Goal: Navigation & Orientation: Find specific page/section

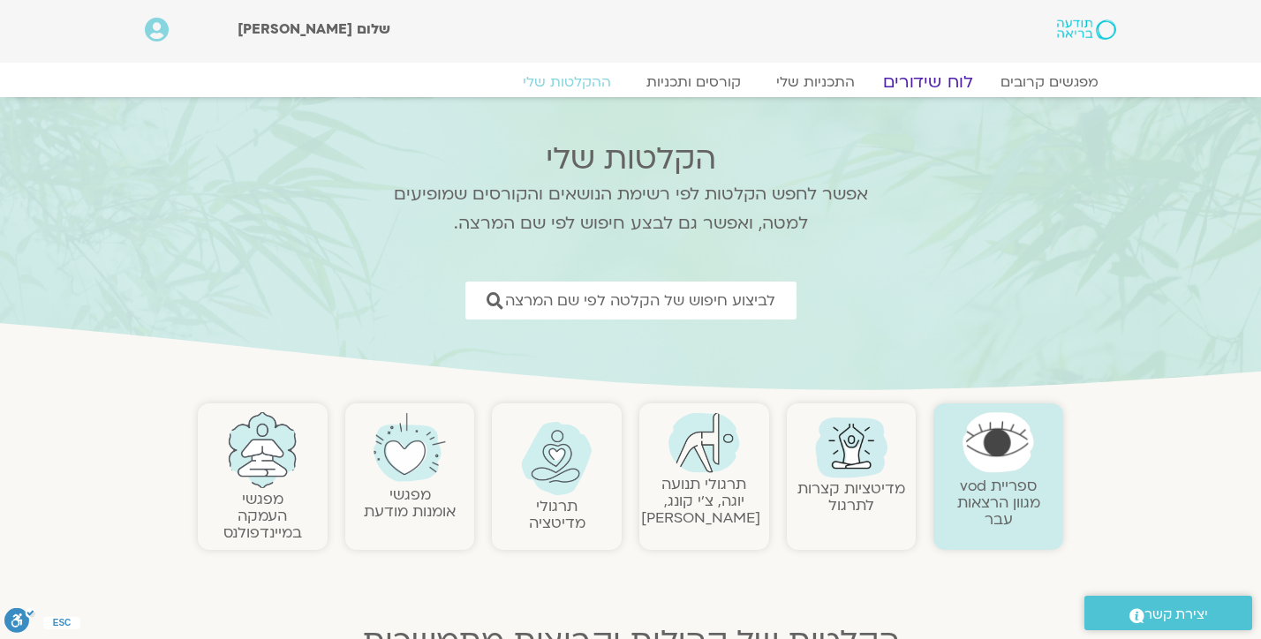
click at [968, 80] on link "לוח שידורים" at bounding box center [928, 82] width 132 height 21
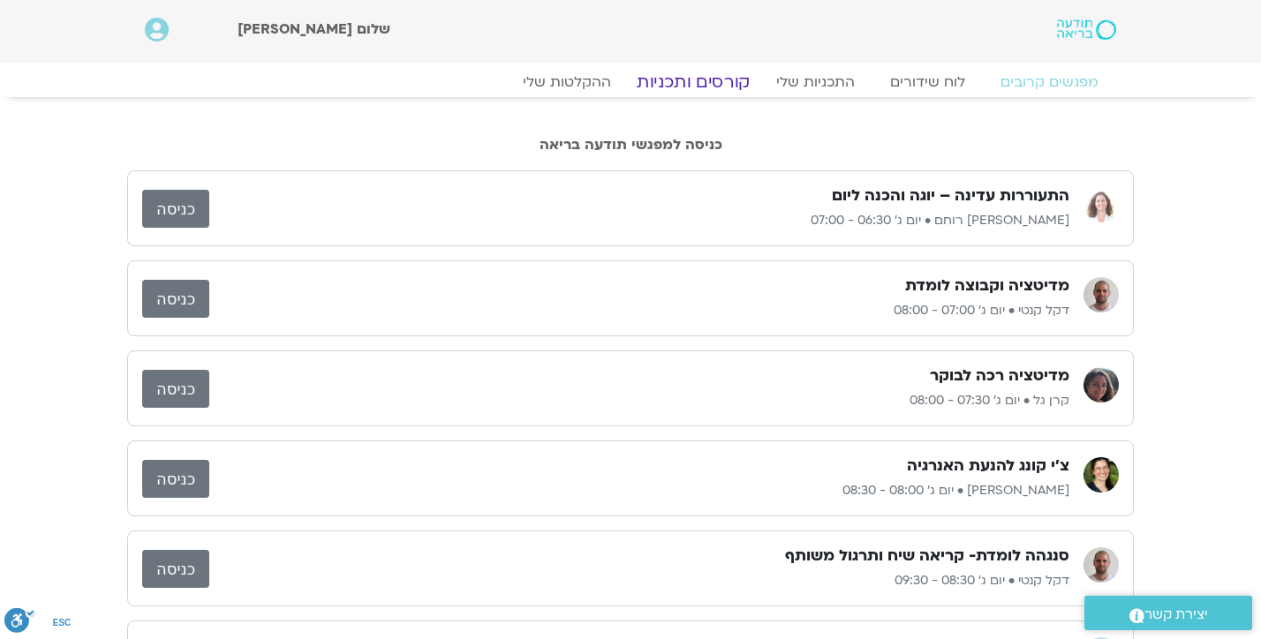
click at [722, 85] on link "קורסים ותכניות" at bounding box center [693, 82] width 155 height 21
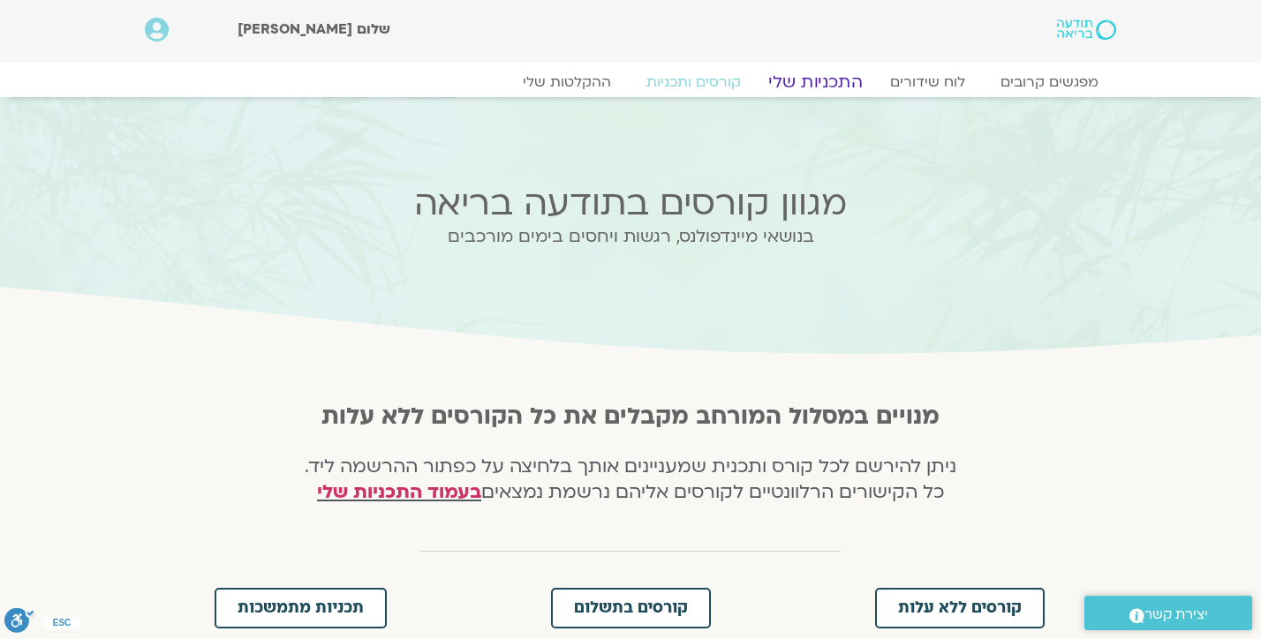
click at [813, 79] on link "התכניות שלי" at bounding box center [815, 82] width 137 height 21
